Goal: Information Seeking & Learning: Find specific fact

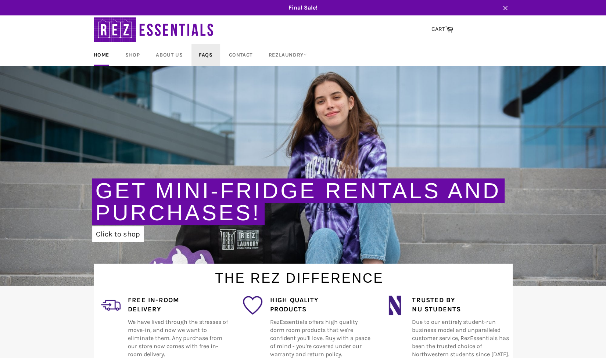
click at [216, 57] on link "FAQs" at bounding box center [205, 55] width 28 height 22
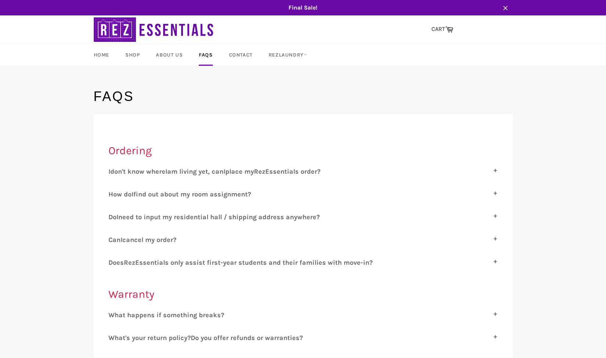
click at [202, 171] on span "am living yet, can" at bounding box center [195, 172] width 56 height 8
click at [113, 171] on input "I don't know where I am living yet, can I place my R ez E ssentials order?" at bounding box center [110, 170] width 5 height 5
checkbox input "true"
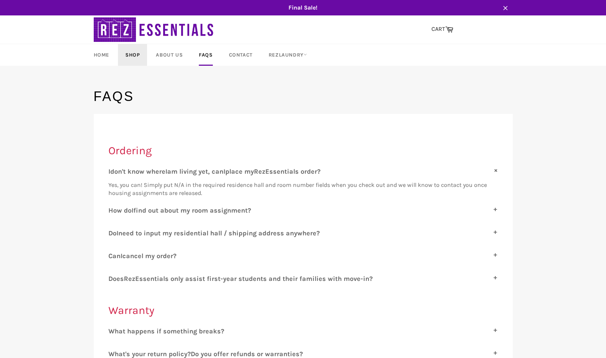
click at [128, 54] on link "Shop" at bounding box center [132, 55] width 29 height 22
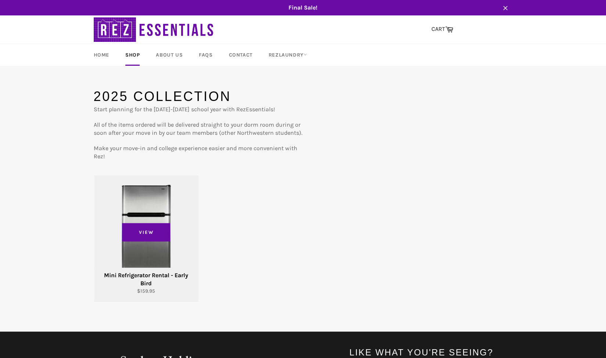
click at [158, 180] on div "View" at bounding box center [146, 238] width 104 height 127
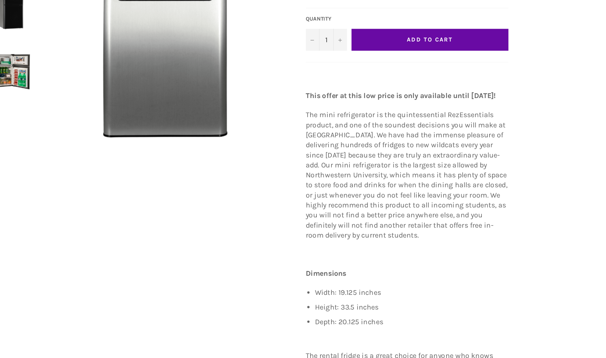
scroll to position [110, 0]
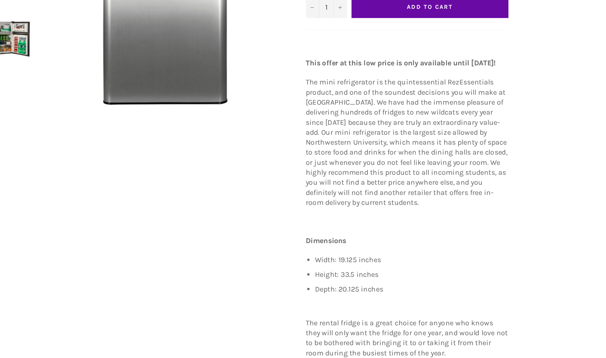
drag, startPoint x: 376, startPoint y: 285, endPoint x: 423, endPoint y: 283, distance: 47.1
drag, startPoint x: 423, startPoint y: 283, endPoint x: 377, endPoint y: 287, distance: 45.4
click at [377, 283] on li "Width: 19.125 inches" at bounding box center [435, 279] width 156 height 8
drag, startPoint x: 376, startPoint y: 286, endPoint x: 418, endPoint y: 287, distance: 41.2
click at [418, 283] on li "Width: 19.125 inches" at bounding box center [435, 279] width 156 height 8
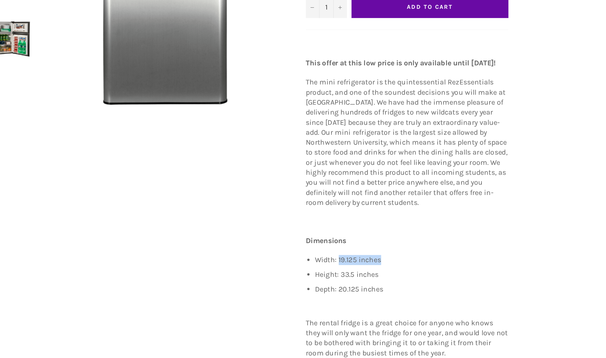
copy li "19.125 inches"
drag, startPoint x: 377, startPoint y: 297, endPoint x: 427, endPoint y: 301, distance: 49.8
click at [427, 295] on li "Height: 33.5 inches" at bounding box center [435, 291] width 156 height 8
copy li "33.5 inches"
drag, startPoint x: 377, startPoint y: 311, endPoint x: 444, endPoint y: 311, distance: 67.6
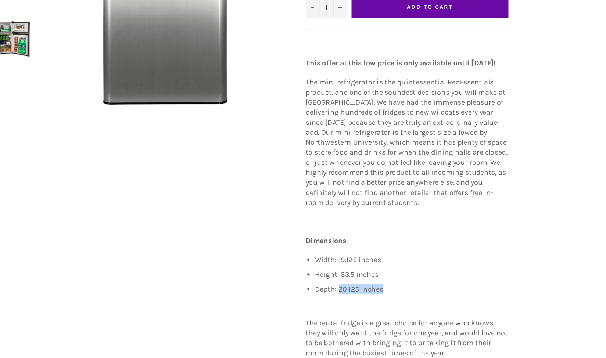
click at [444, 307] on li "Depth: 20.125 inches" at bounding box center [435, 303] width 156 height 8
copy li "20.125 inches"
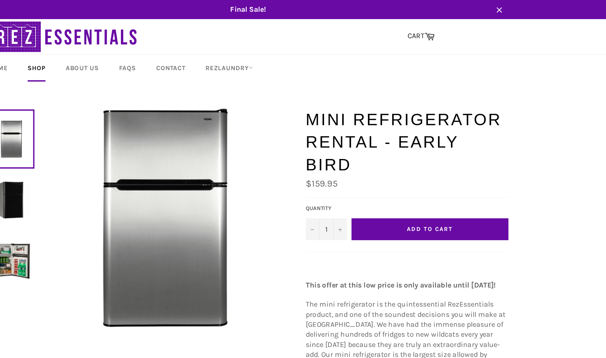
scroll to position [0, 0]
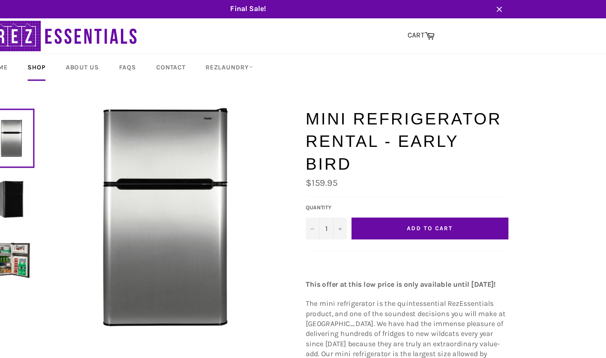
click at [122, 158] on img at bounding box center [112, 161] width 30 height 30
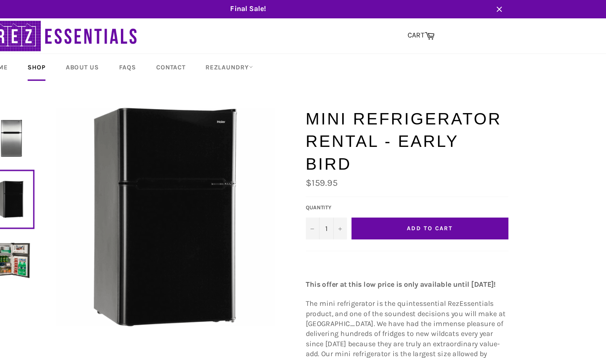
click at [125, 196] on img at bounding box center [112, 211] width 30 height 30
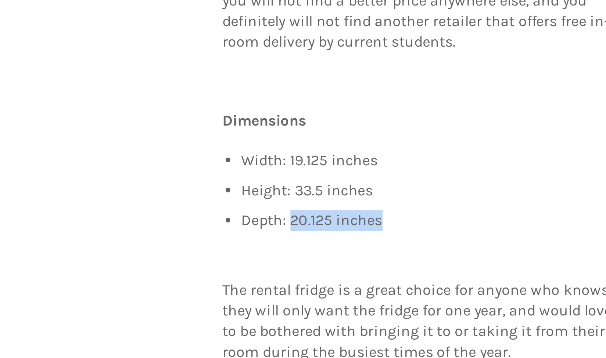
scroll to position [195, 0]
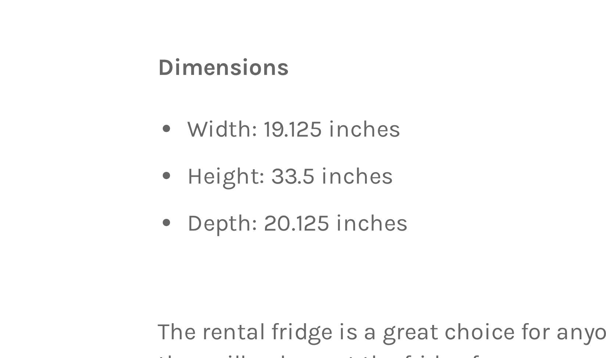
click at [366, 198] on li "Width: 19.125 inches" at bounding box center [435, 194] width 156 height 8
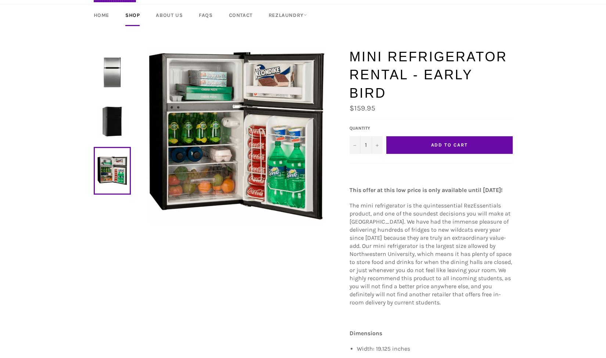
scroll to position [40, 0]
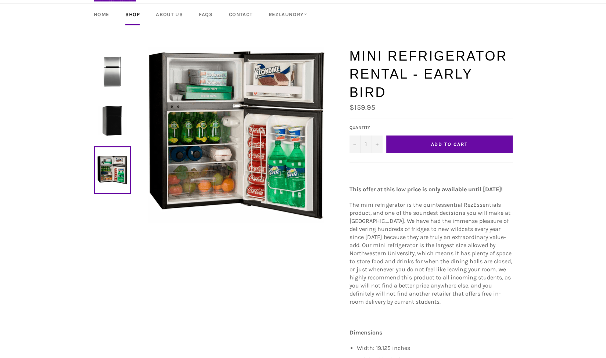
click at [119, 68] on img at bounding box center [112, 72] width 30 height 30
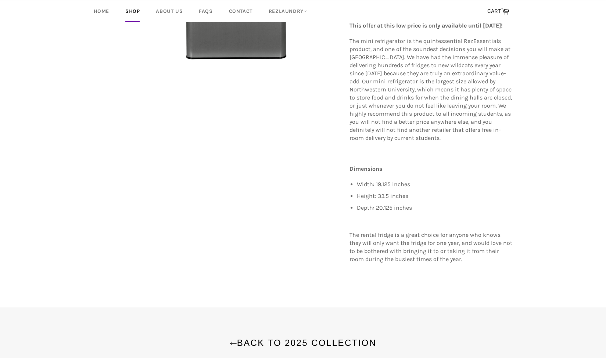
scroll to position [205, 0]
drag, startPoint x: 95, startPoint y: 1, endPoint x: 327, endPoint y: 233, distance: 328.8
click at [327, 233] on div "Mini Refrigerator Rental - Early Bird Sale $159.95 Default Title 1" at bounding box center [299, 79] width 426 height 395
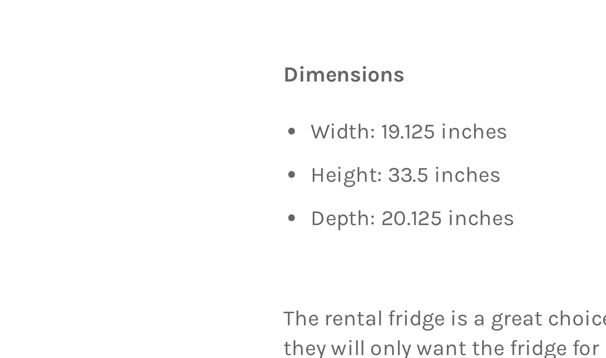
scroll to position [205, 0]
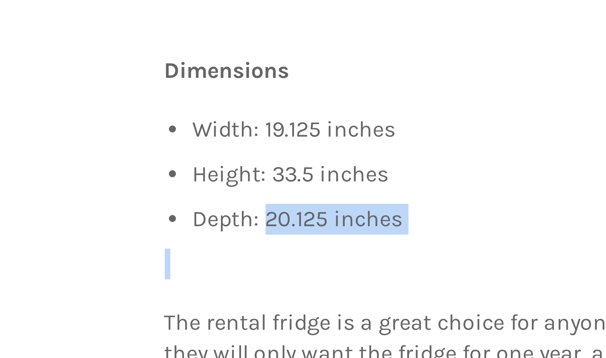
drag, startPoint x: 377, startPoint y: 215, endPoint x: 416, endPoint y: 219, distance: 39.5
click at [416, 219] on div "This offer at this low price is only available until August 15! The mini refrig…" at bounding box center [431, 138] width 163 height 265
click at [384, 211] on li "Depth: 20.125 inches" at bounding box center [435, 207] width 156 height 8
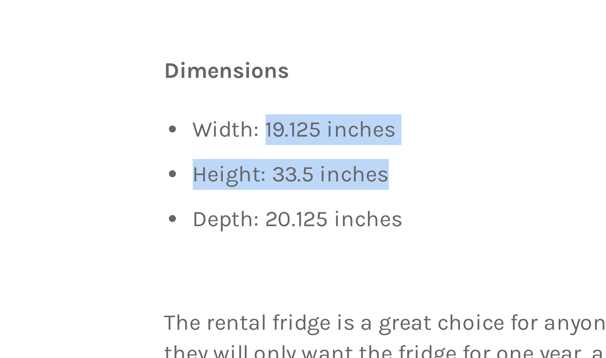
drag, startPoint x: 376, startPoint y: 191, endPoint x: 418, endPoint y: 196, distance: 42.6
click at [418, 196] on ul "Width: 19.125 inches Height: 33.5 inches Depth: 20.125 inches" at bounding box center [435, 196] width 156 height 32
click at [378, 200] on li "Height: 33.5 inches" at bounding box center [435, 195] width 156 height 8
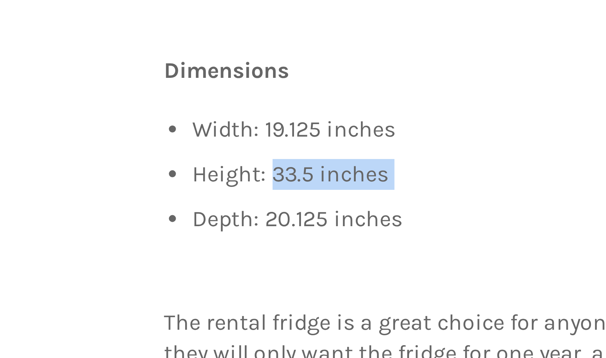
drag, startPoint x: 378, startPoint y: 205, endPoint x: 427, endPoint y: 205, distance: 48.9
click at [427, 200] on li "Height: 33.5 inches" at bounding box center [435, 195] width 156 height 8
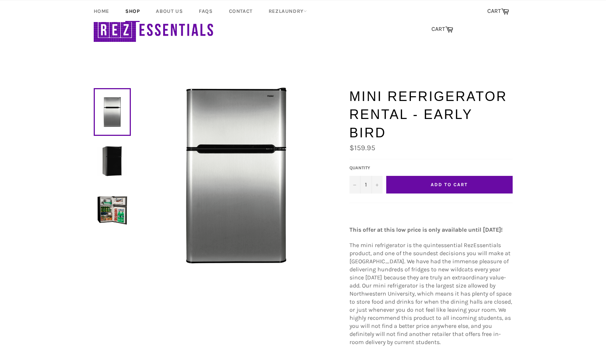
scroll to position [205, 0]
